Goal: Transaction & Acquisition: Book appointment/travel/reservation

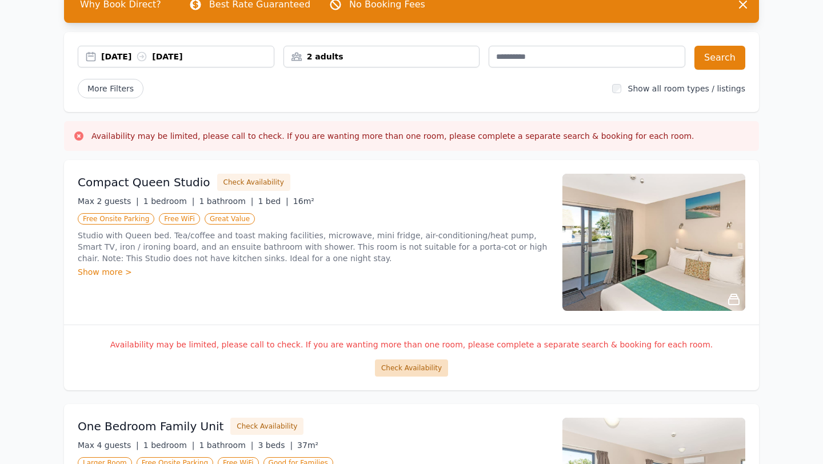
scroll to position [71, 0]
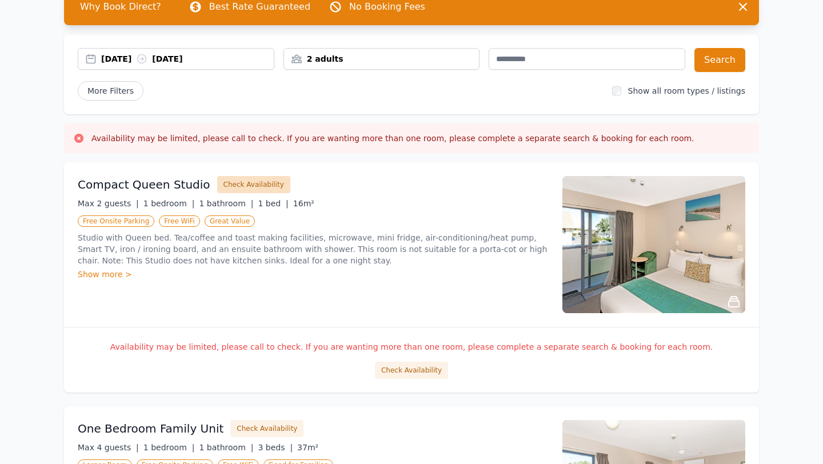
click at [247, 179] on button "Check Availability" at bounding box center [253, 184] width 73 height 17
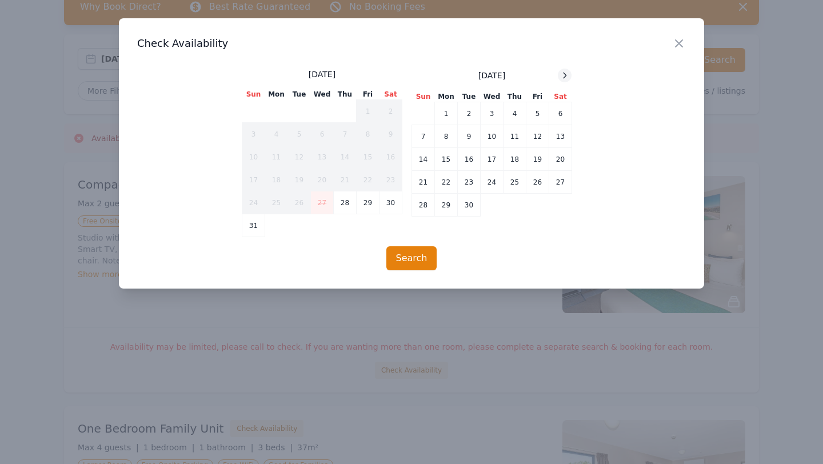
click at [562, 79] on icon at bounding box center [564, 75] width 9 height 9
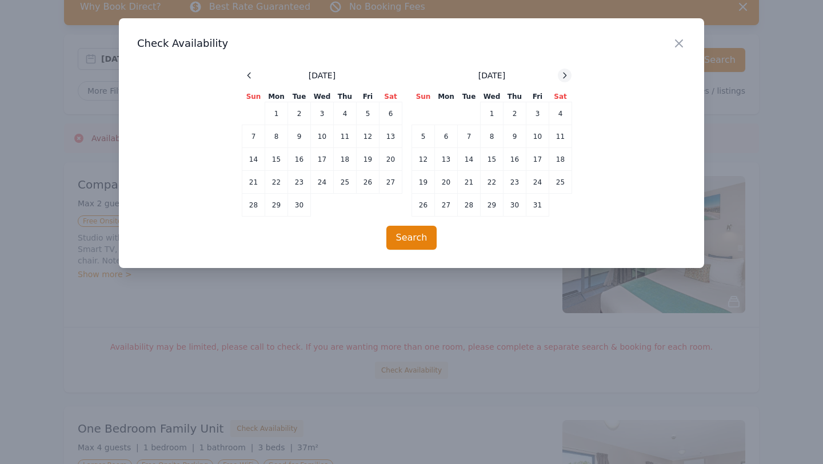
click at [562, 79] on icon at bounding box center [564, 75] width 9 height 9
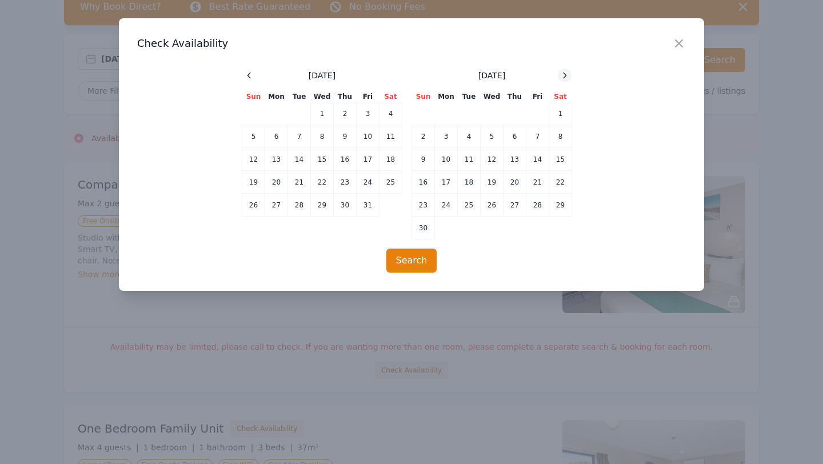
click at [562, 79] on icon at bounding box center [564, 75] width 9 height 9
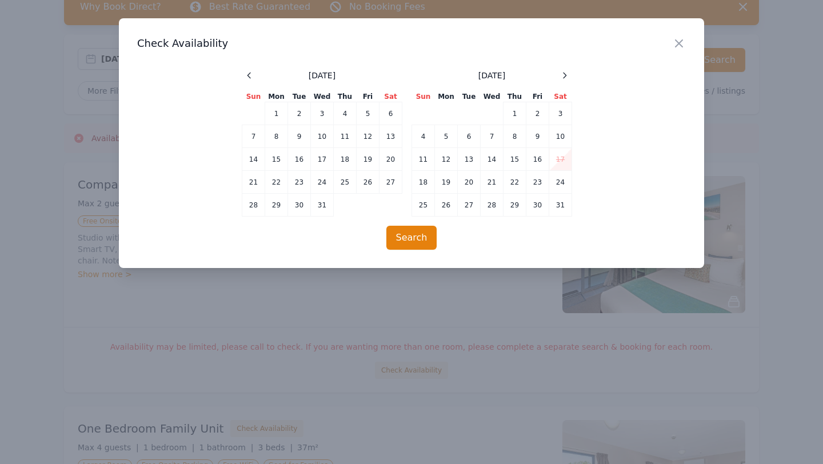
click at [242, 71] on span at bounding box center [249, 76] width 14 height 14
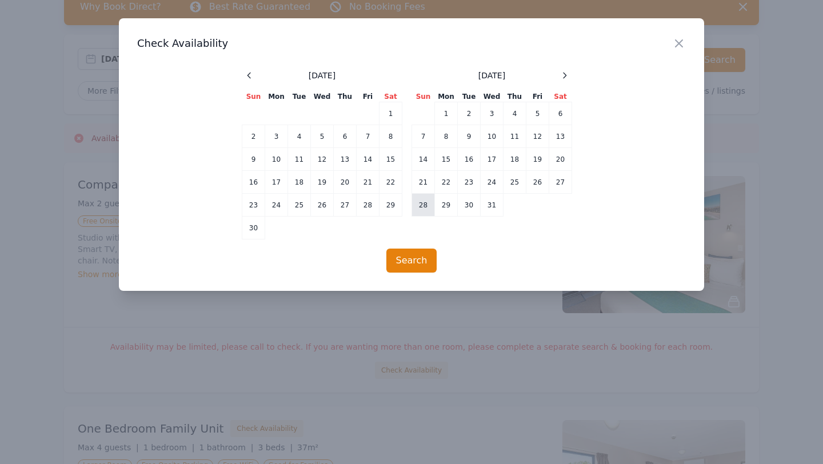
click at [427, 207] on td "28" at bounding box center [423, 205] width 23 height 23
click at [563, 75] on icon at bounding box center [564, 75] width 9 height 9
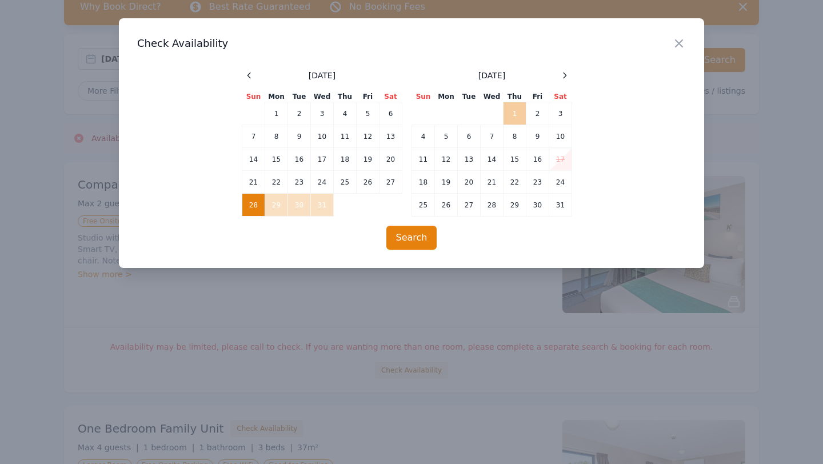
click at [514, 111] on td "1" at bounding box center [515, 113] width 23 height 23
click at [410, 239] on button "Search" at bounding box center [411, 238] width 51 height 24
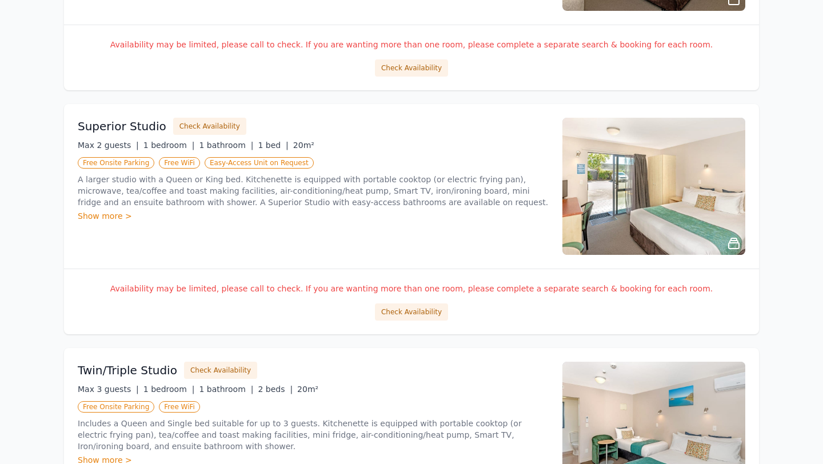
scroll to position [773, 0]
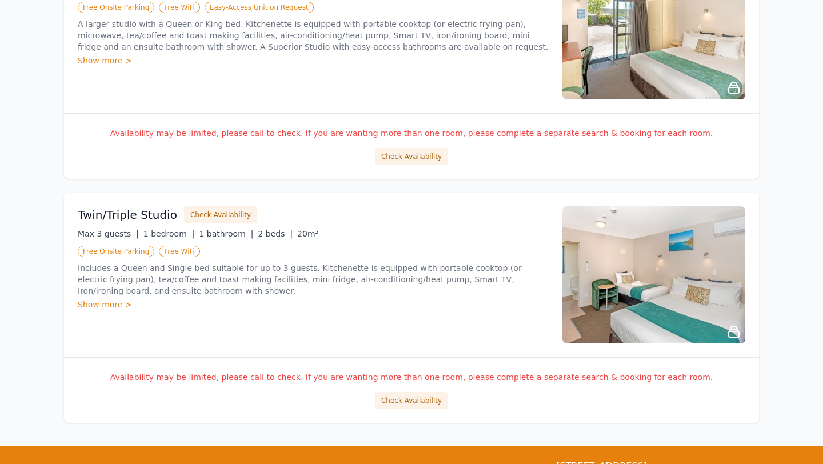
click at [618, 280] on img at bounding box center [653, 274] width 183 height 137
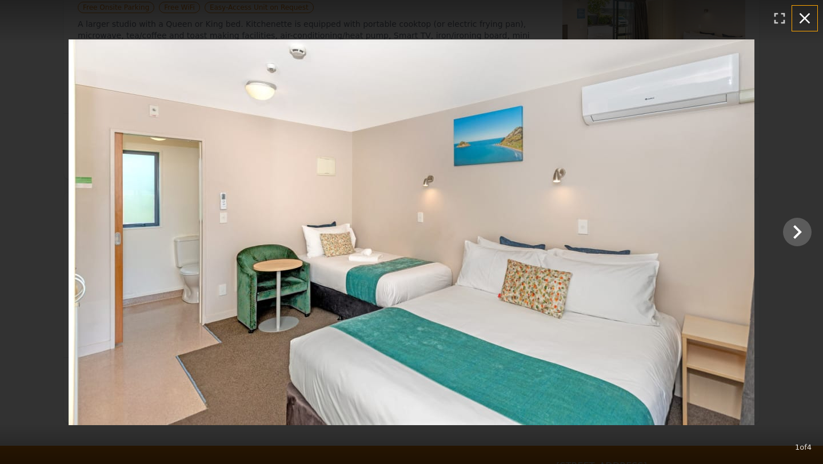
click at [802, 6] on button "button" at bounding box center [804, 18] width 25 height 25
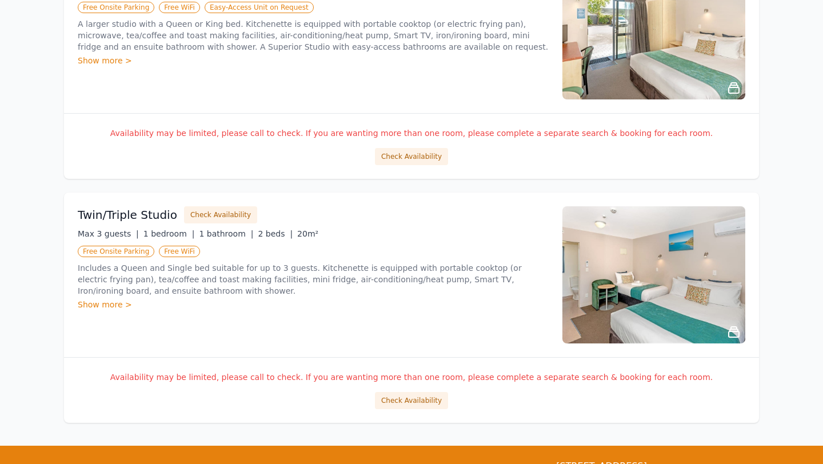
click at [235, 235] on div "Max 3 guests | 1 bedroom | 1 bathroom | 2 beds | 20m²" at bounding box center [313, 233] width 471 height 11
click at [107, 305] on div "Show more >" at bounding box center [313, 304] width 471 height 11
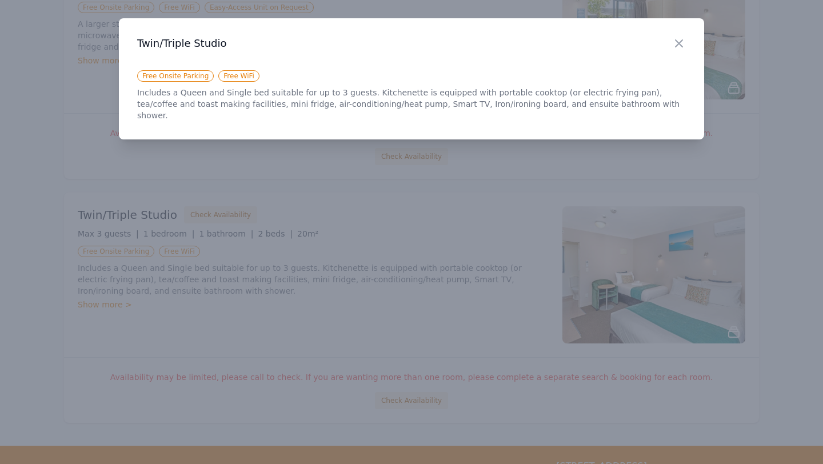
click at [185, 266] on div at bounding box center [411, 232] width 823 height 464
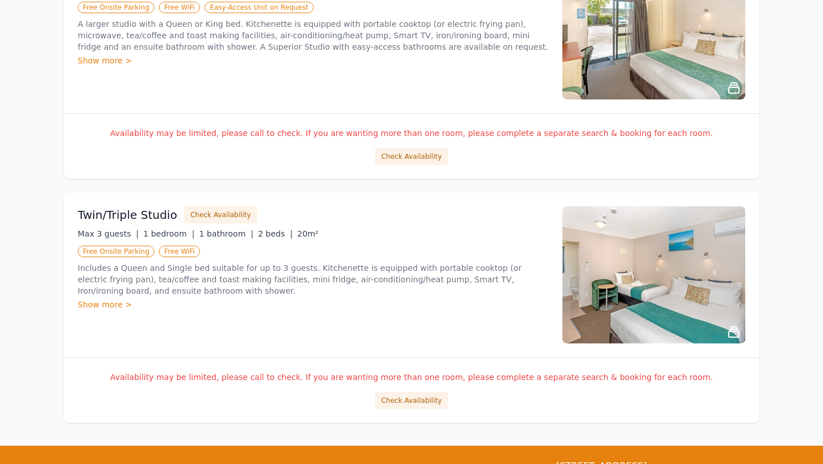
click at [114, 210] on h3 "Twin/Triple Studio" at bounding box center [127, 215] width 99 height 16
click at [423, 405] on button "Check Availability" at bounding box center [411, 400] width 73 height 17
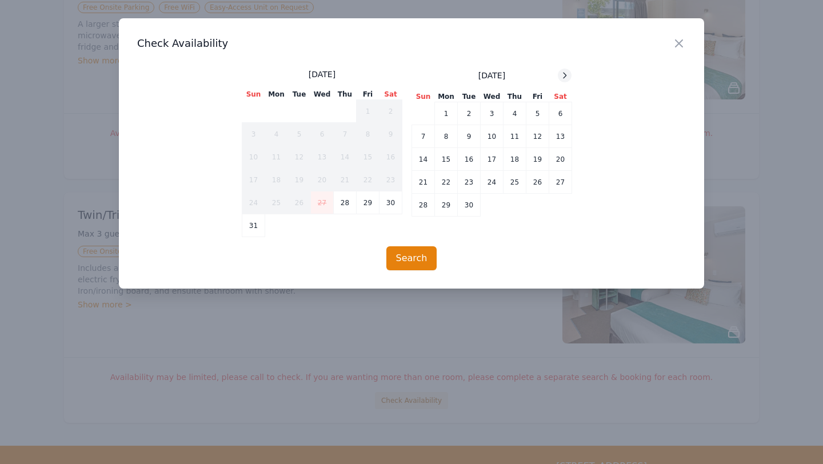
click at [565, 82] on div at bounding box center [565, 76] width 14 height 14
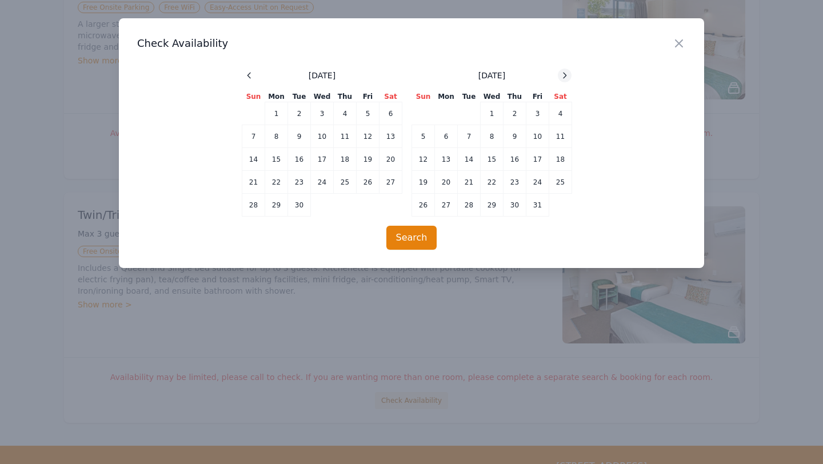
click at [565, 80] on div at bounding box center [565, 76] width 14 height 14
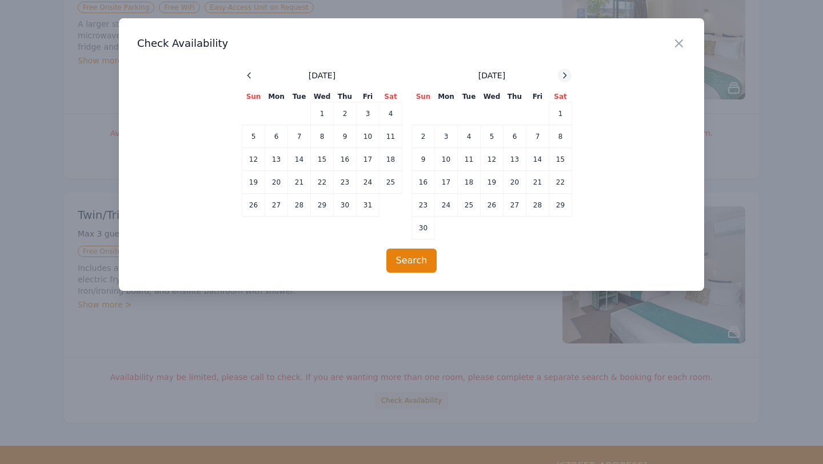
click at [565, 80] on div at bounding box center [565, 76] width 14 height 14
click at [376, 207] on td "28" at bounding box center [368, 205] width 23 height 23
click at [450, 109] on td "1" at bounding box center [446, 113] width 23 height 23
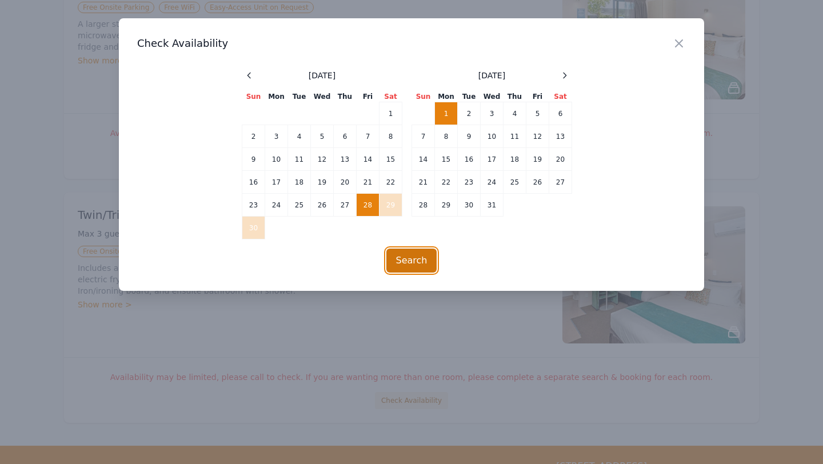
click at [429, 261] on button "Search" at bounding box center [411, 261] width 51 height 24
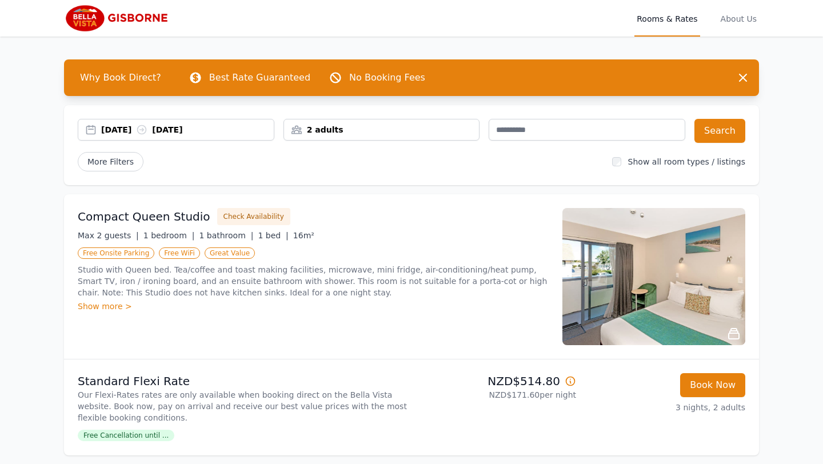
click at [190, 125] on div "[DATE] [DATE]" at bounding box center [187, 129] width 173 height 11
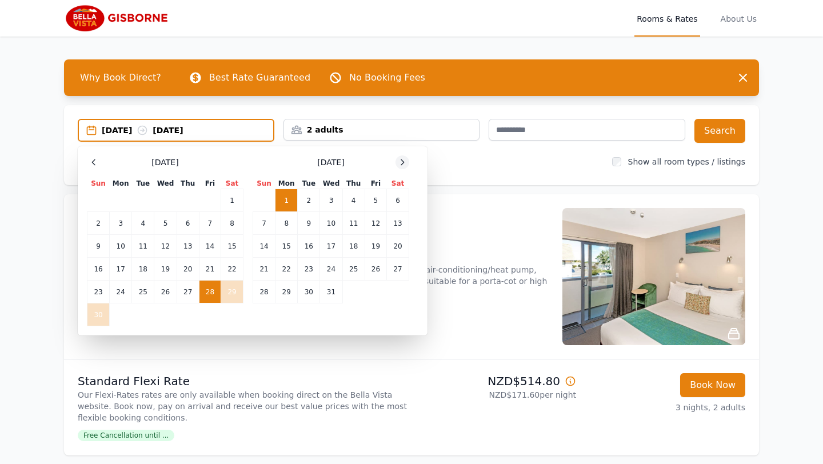
click at [404, 166] on icon at bounding box center [402, 162] width 9 height 9
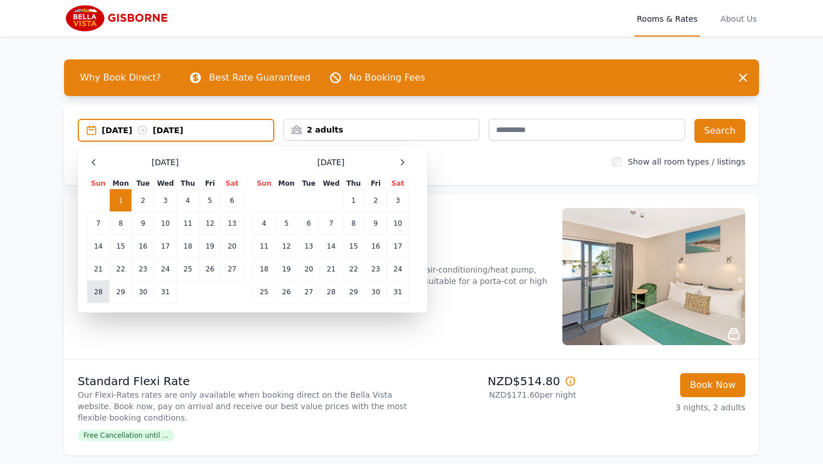
click at [97, 290] on td "28" at bounding box center [98, 292] width 22 height 23
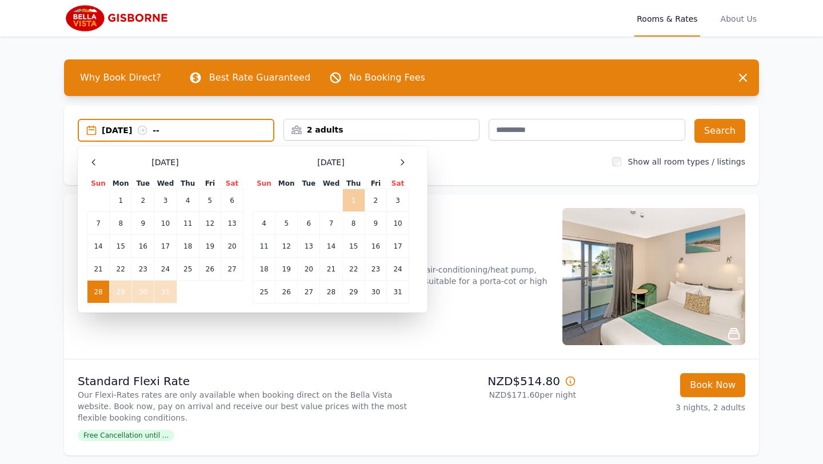
click at [352, 205] on td "1" at bounding box center [353, 200] width 22 height 23
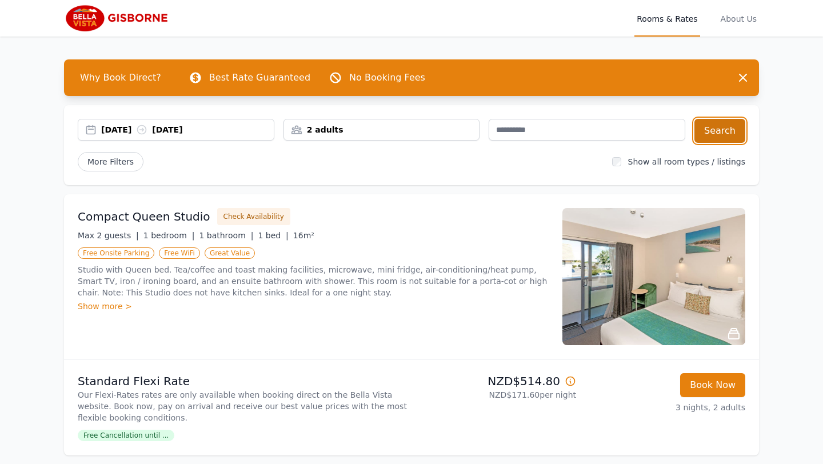
click at [730, 125] on button "Search" at bounding box center [719, 131] width 51 height 24
